Goal: Information Seeking & Learning: Learn about a topic

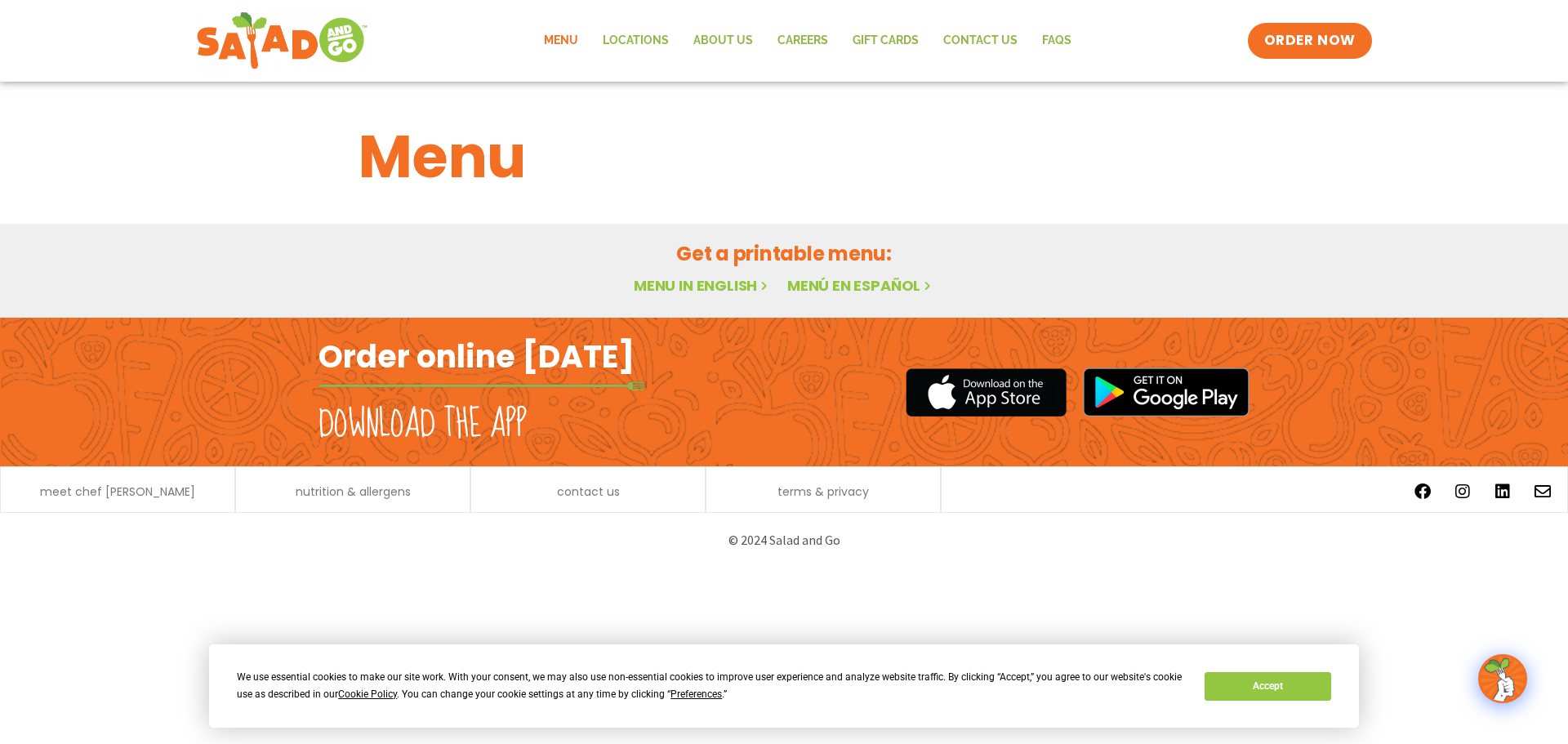
click at [560, 39] on link "Menu" at bounding box center [561, 40] width 58 height 37
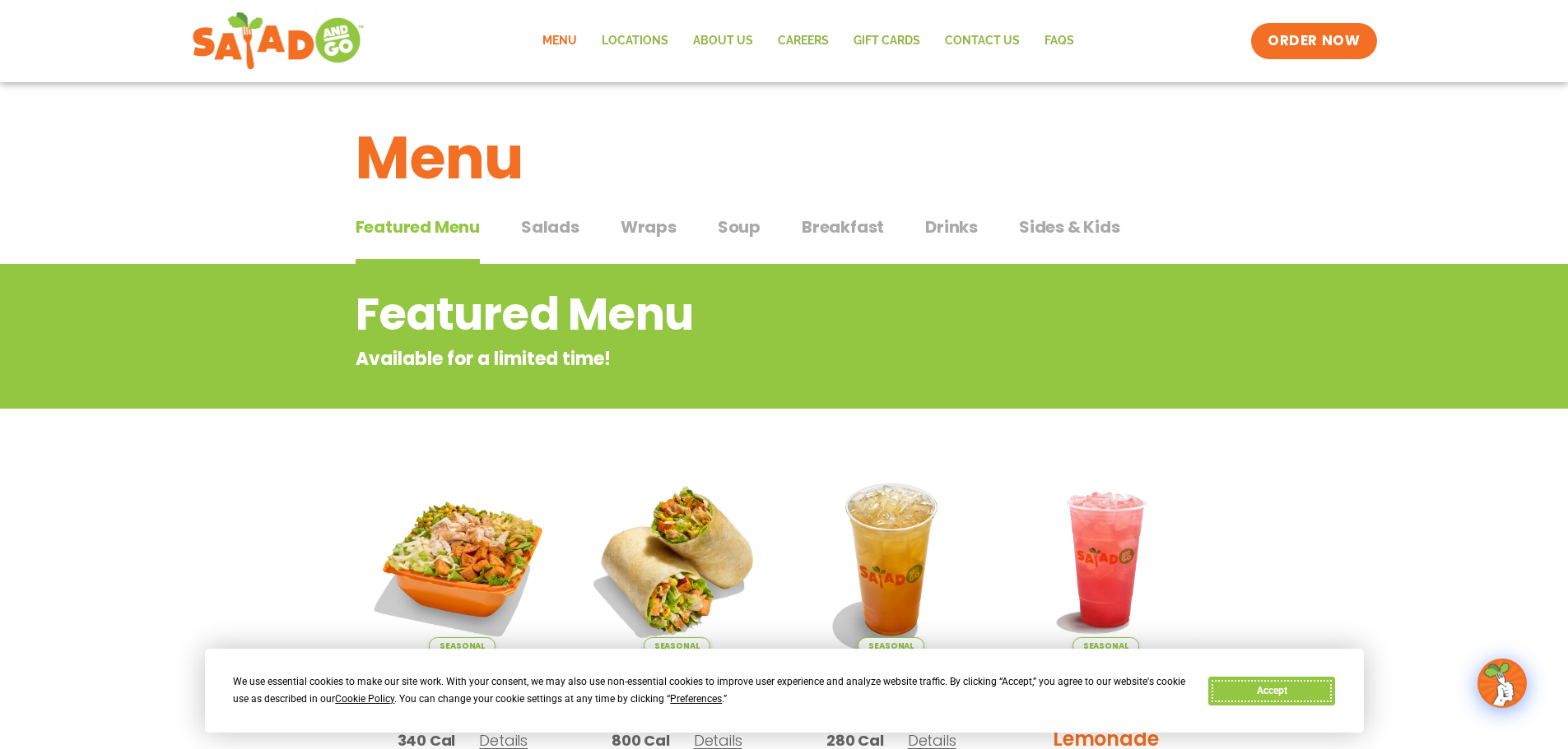
click at [1275, 684] on button "Accept" at bounding box center [1272, 691] width 127 height 29
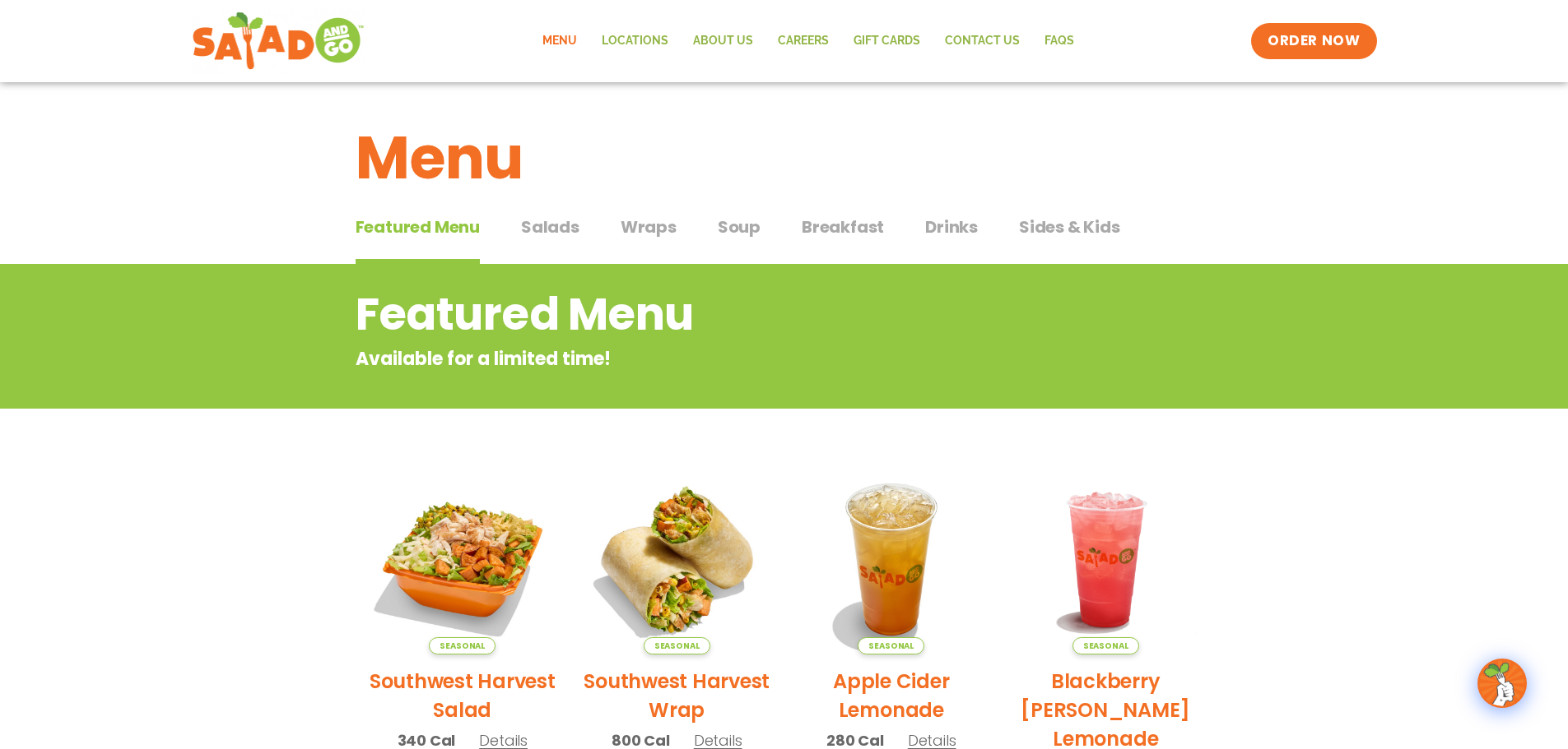
click at [646, 225] on span "Wraps" at bounding box center [648, 226] width 56 height 25
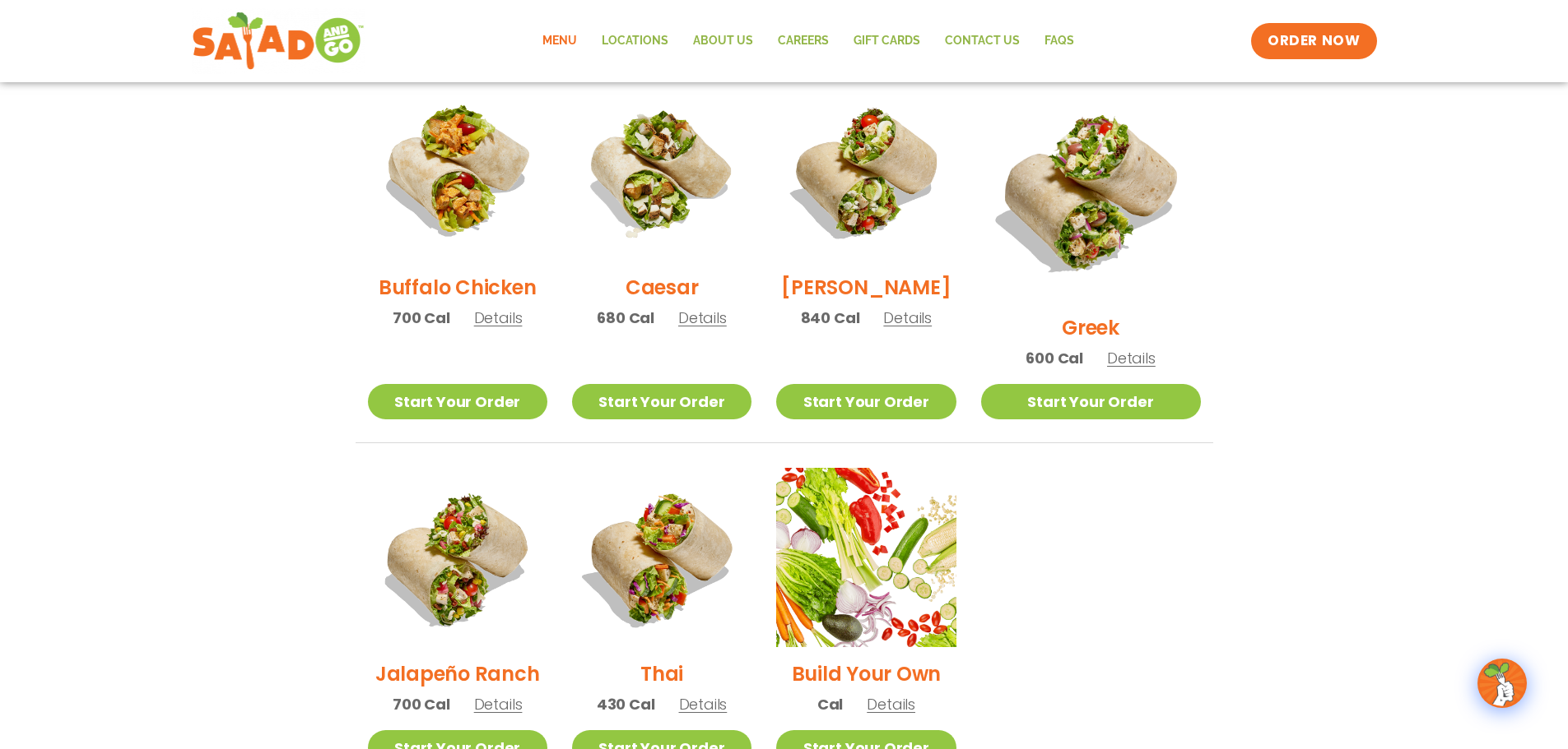
scroll to position [795, 0]
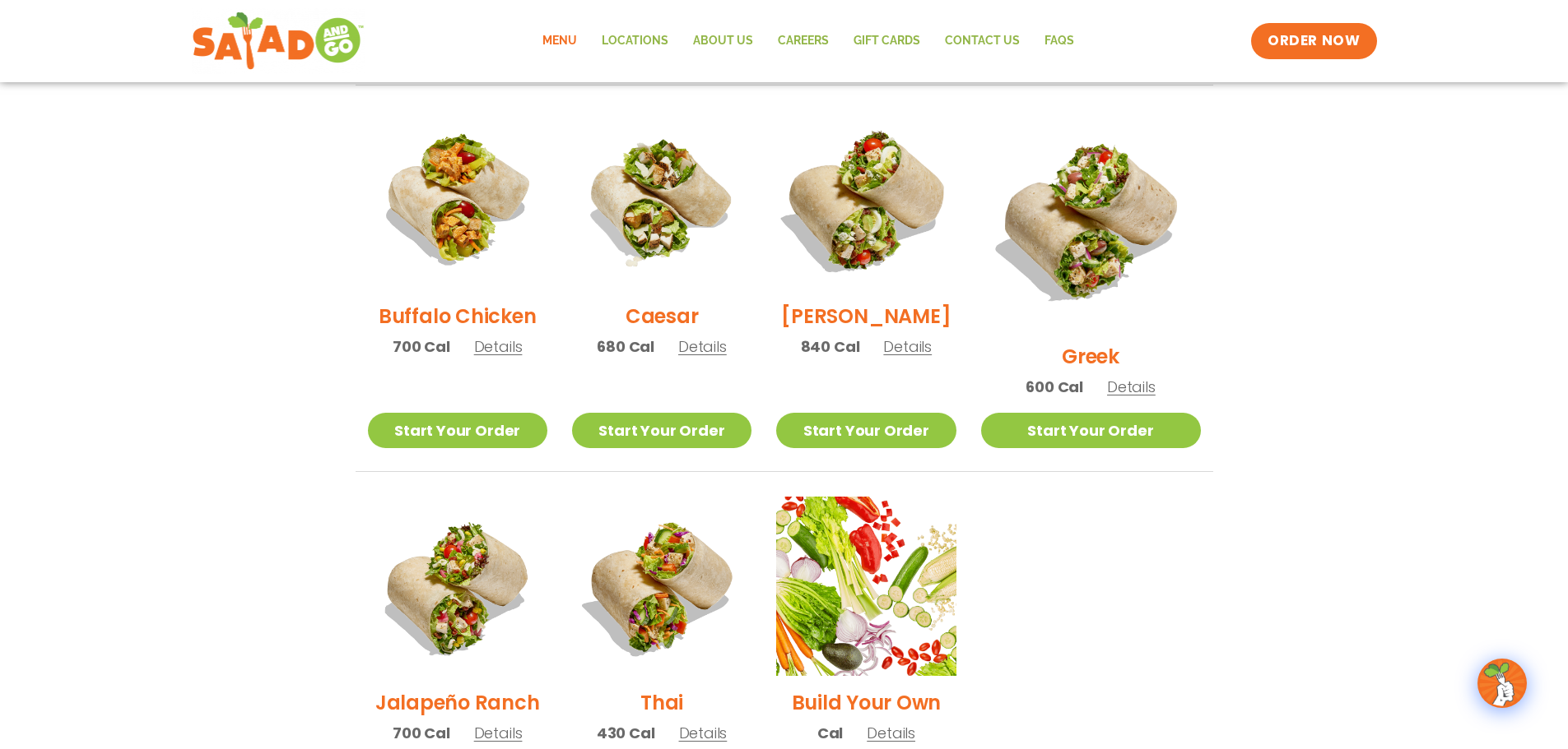
click at [892, 241] on img at bounding box center [865, 200] width 211 height 211
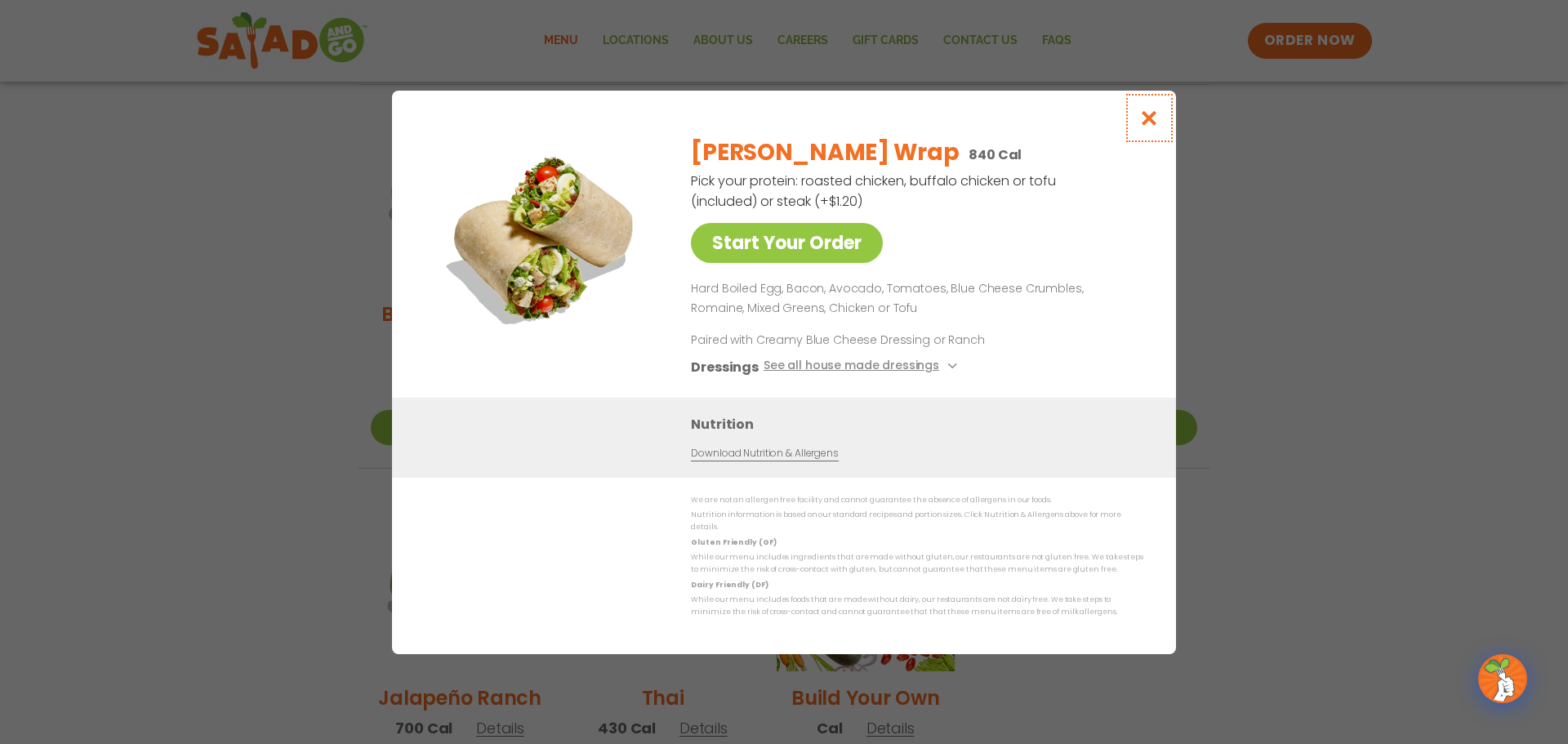
click at [1150, 121] on icon "Close modal" at bounding box center [1150, 118] width 20 height 17
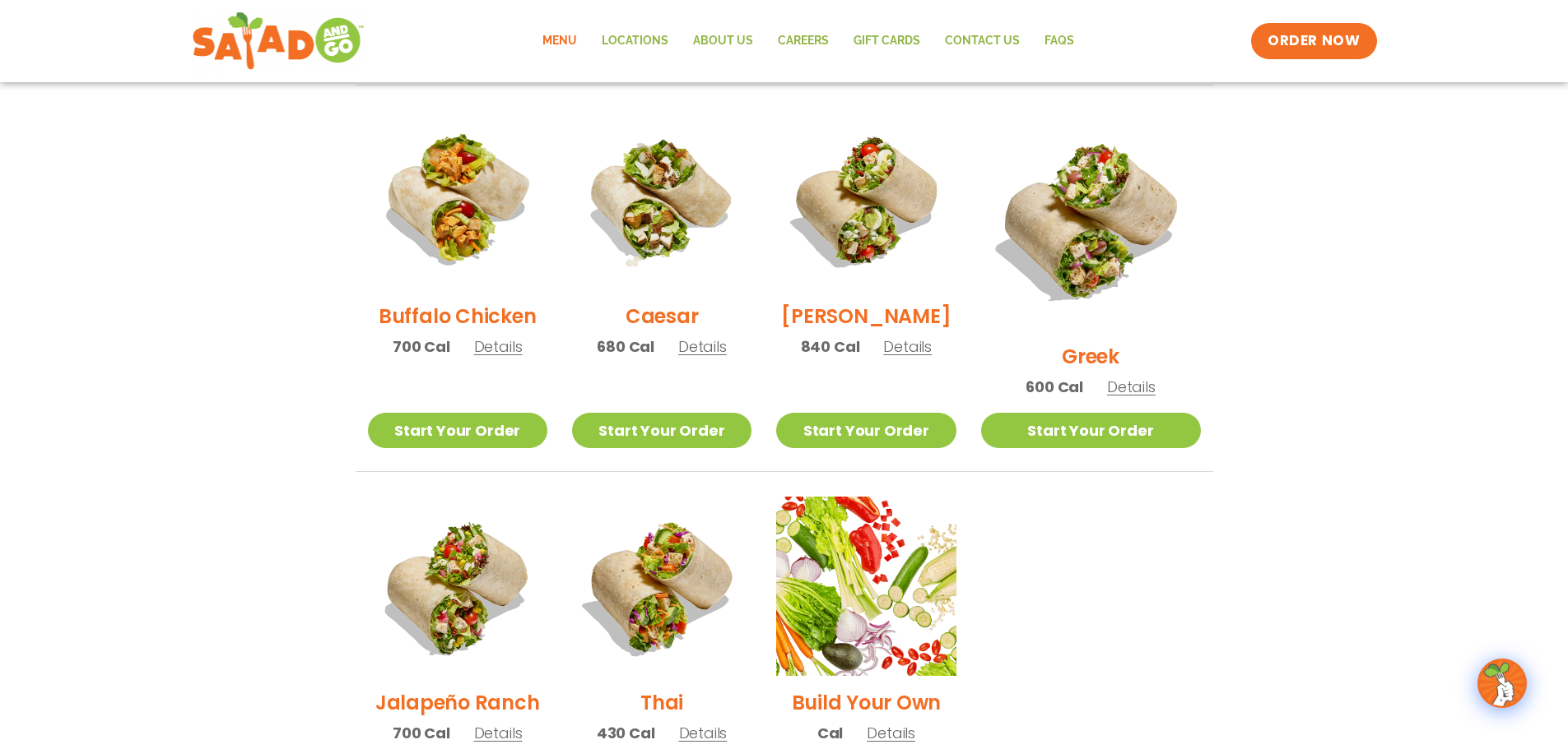
click at [465, 324] on h2 "Buffalo Chicken" at bounding box center [457, 316] width 157 height 29
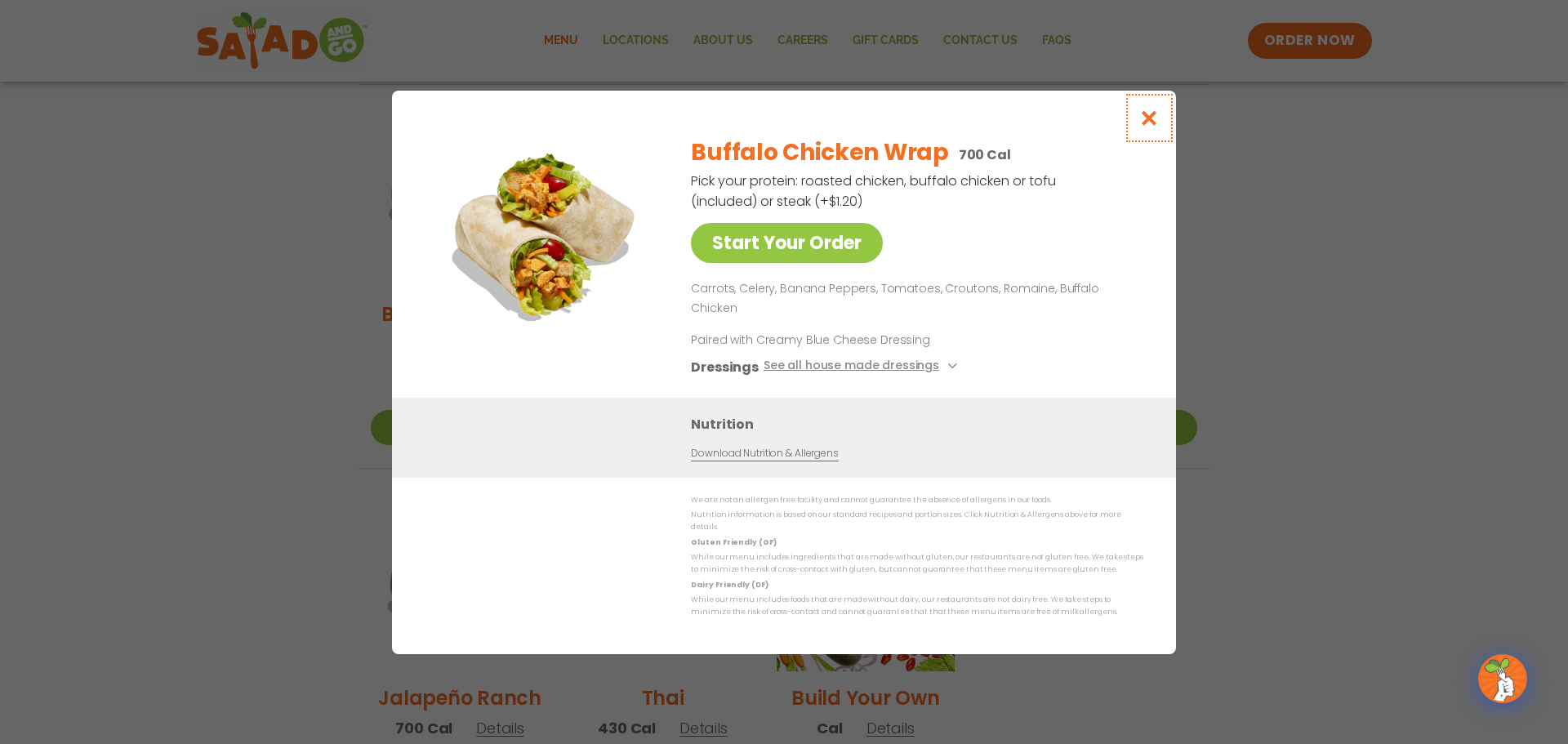
click at [1146, 127] on icon "Close modal" at bounding box center [1150, 118] width 20 height 17
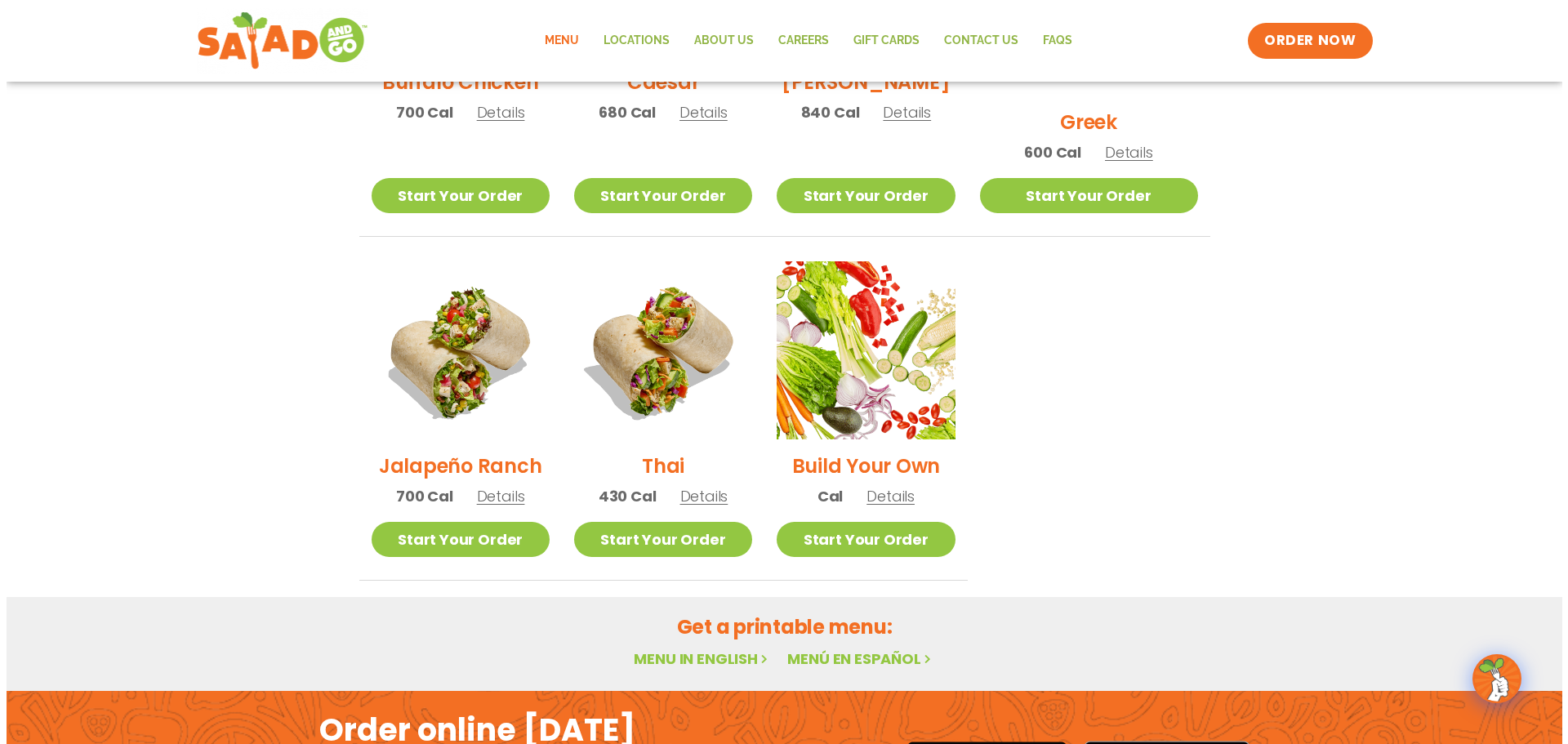
scroll to position [1117, 0]
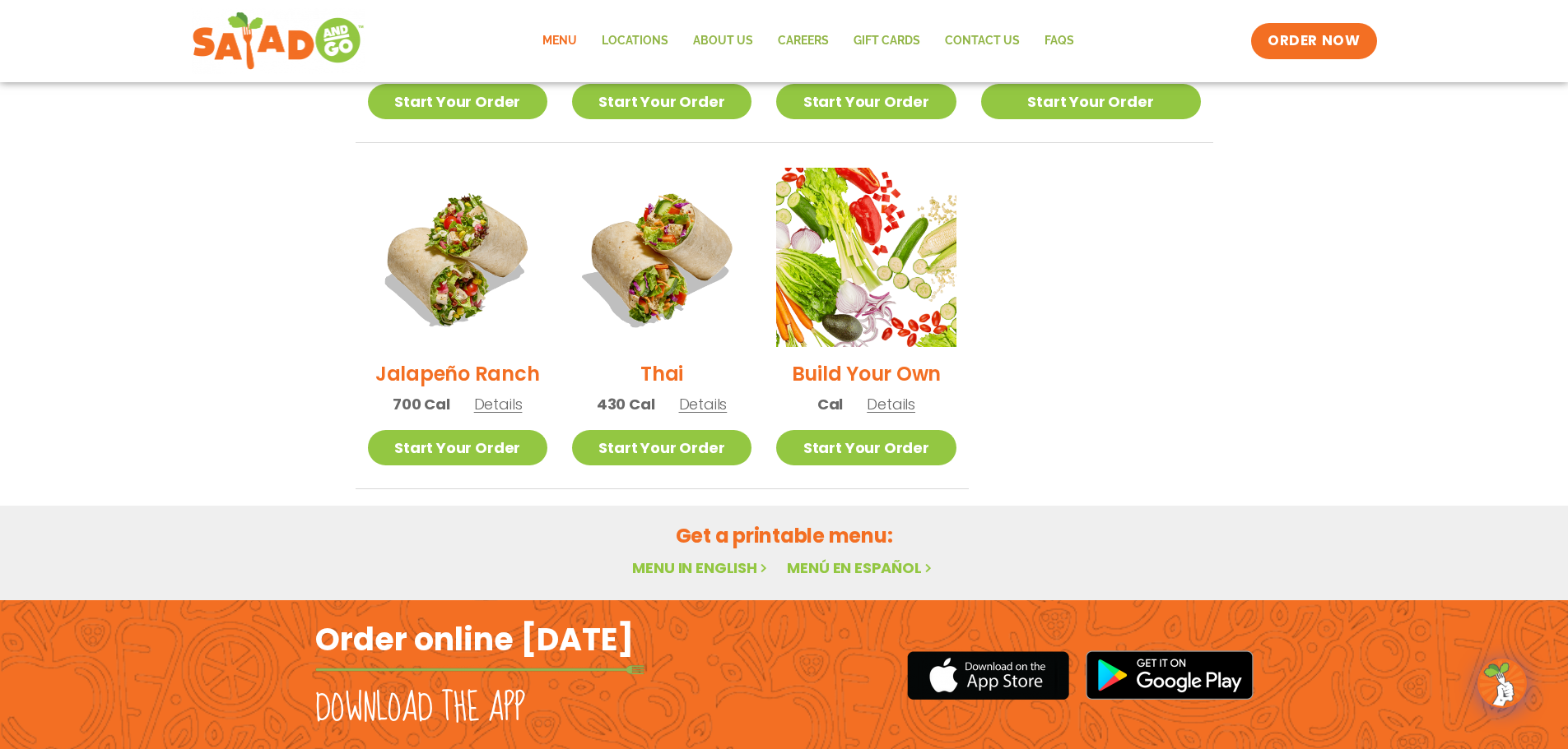
click at [677, 360] on h2 "Thai" at bounding box center [661, 374] width 42 height 29
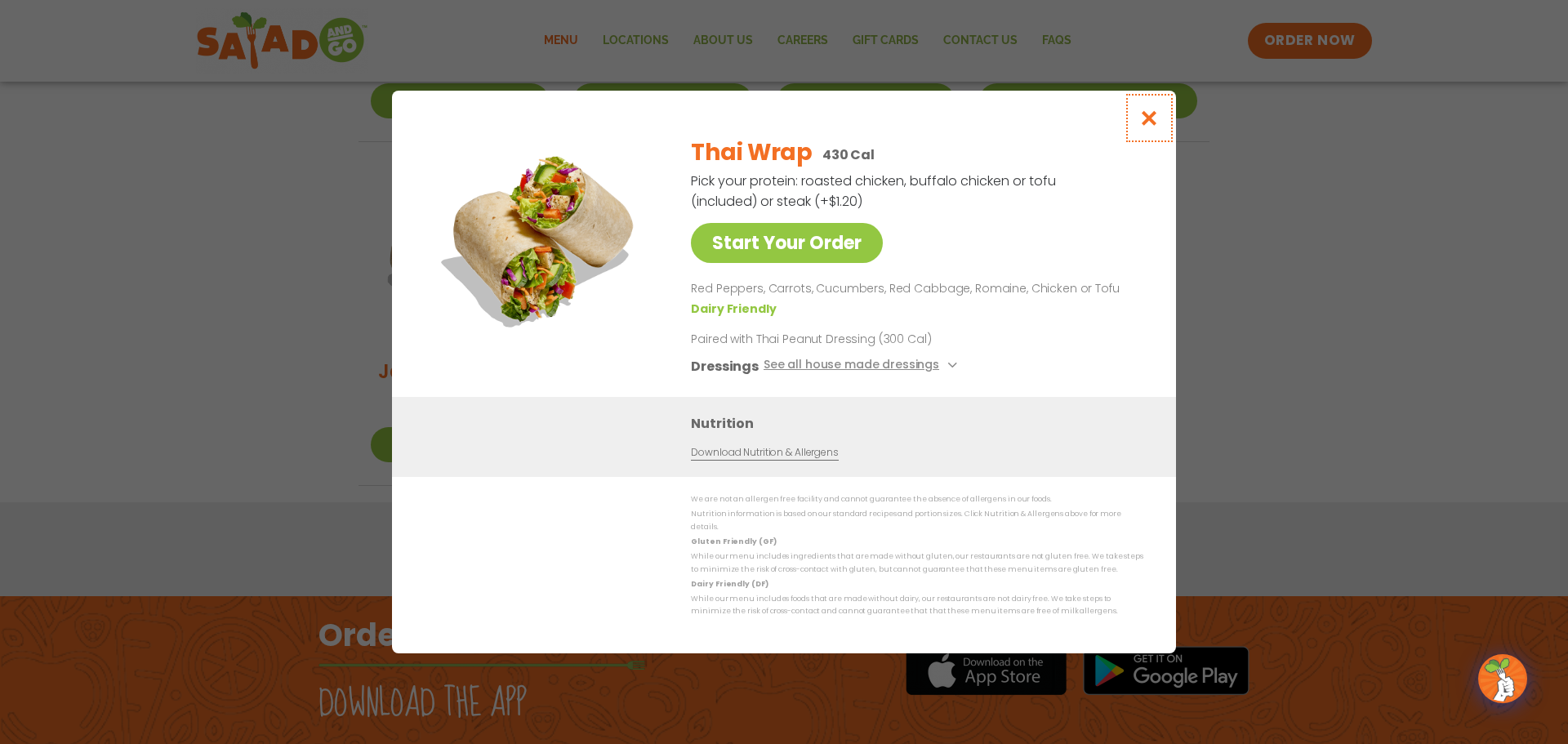
click at [1144, 119] on icon "Close modal" at bounding box center [1150, 118] width 20 height 17
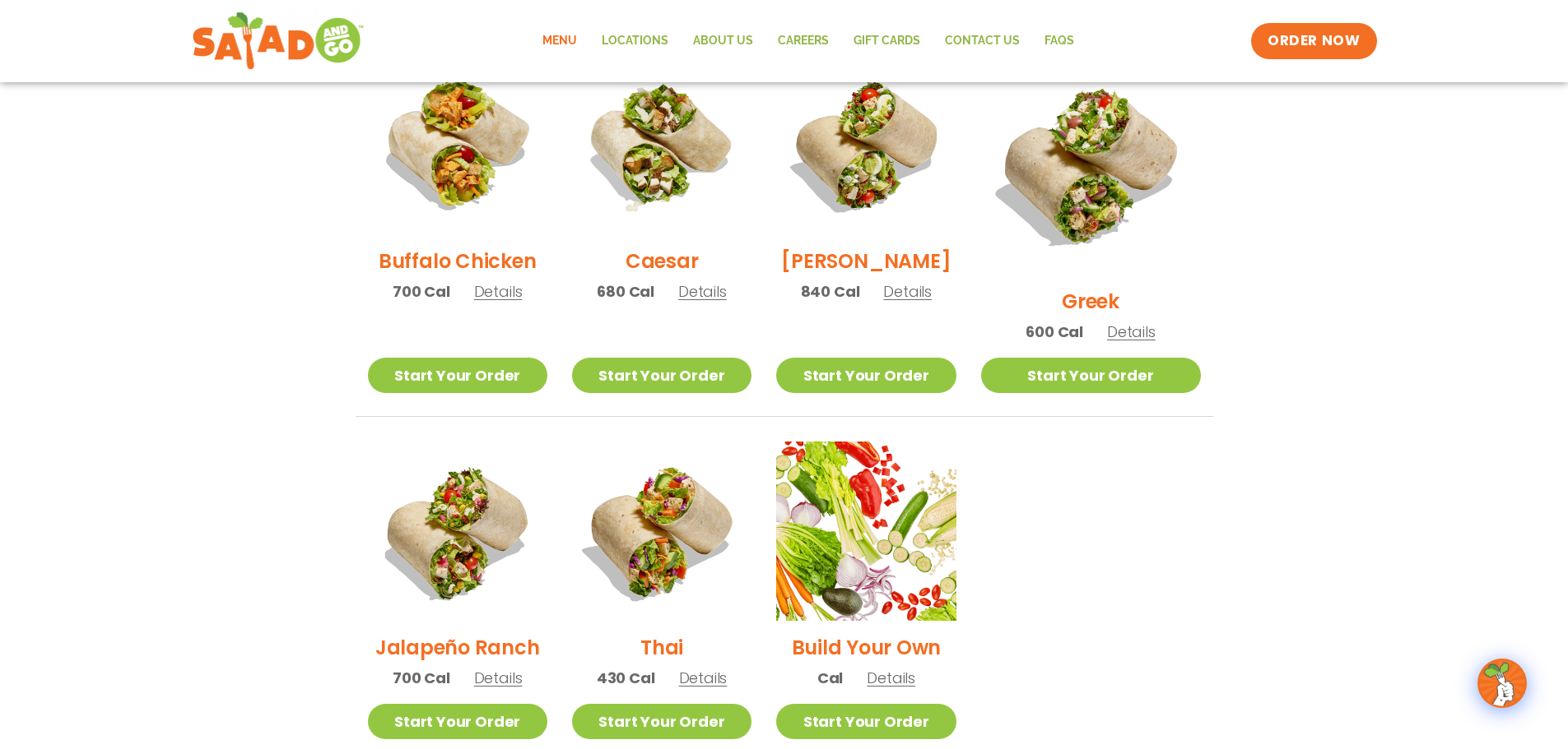
scroll to position [844, 0]
